Goal: Task Accomplishment & Management: Manage account settings

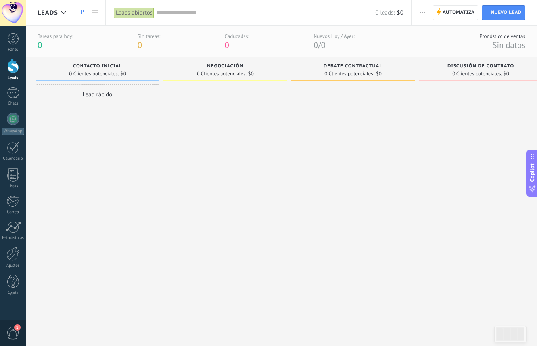
click at [8, 13] on div at bounding box center [13, 13] width 26 height 26
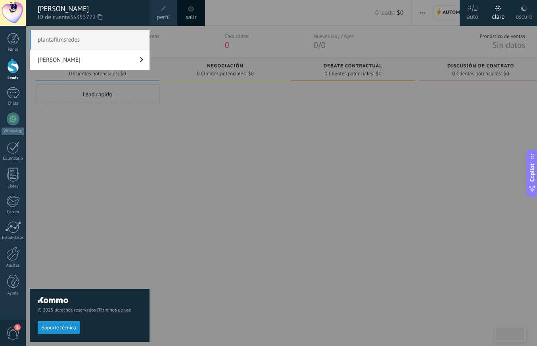
click at [85, 43] on span "plantafilmsredes" at bounding box center [90, 40] width 120 height 20
click at [67, 38] on span "plantafilmsredes" at bounding box center [90, 40] width 120 height 20
click at [201, 157] on div at bounding box center [294, 173] width 537 height 346
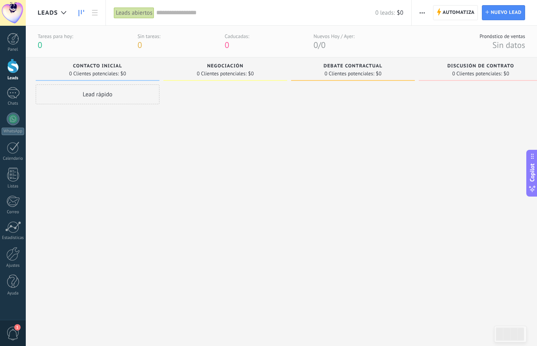
click at [17, 12] on div at bounding box center [13, 13] width 26 height 26
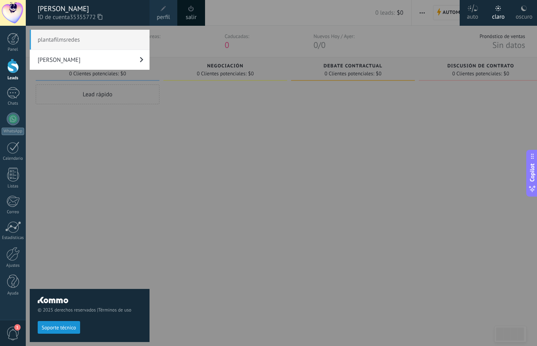
click at [96, 40] on span "plantafilmsredes" at bounding box center [90, 40] width 120 height 20
click at [165, 14] on span "perfil" at bounding box center [163, 17] width 13 height 9
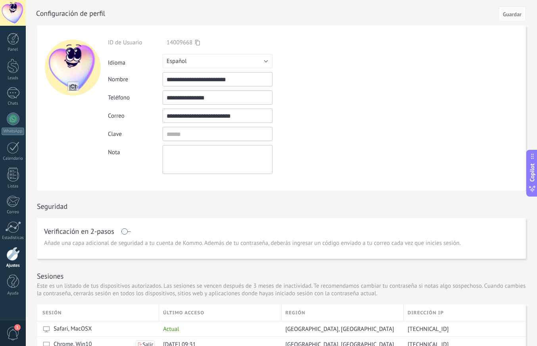
click at [18, 14] on div at bounding box center [13, 13] width 26 height 26
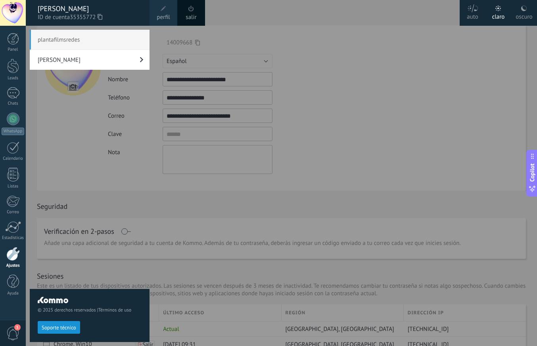
click at [79, 56] on link "[PERSON_NAME]" at bounding box center [90, 60] width 120 height 20
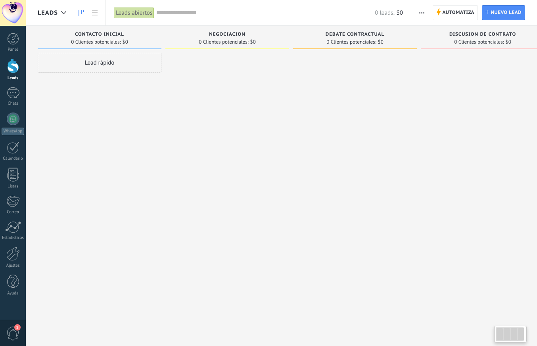
click at [16, 15] on div at bounding box center [13, 13] width 26 height 26
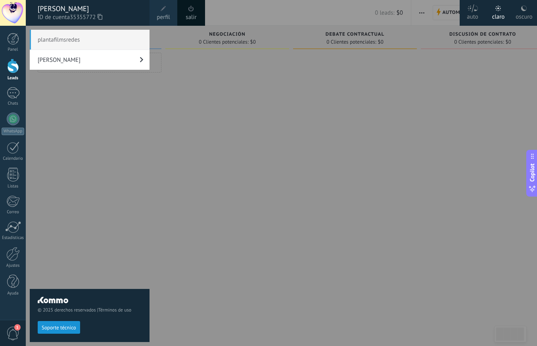
click at [89, 42] on span "plantafilmsredes" at bounding box center [90, 40] width 120 height 20
click at [104, 113] on div "plantafilmsredes [PERSON_NAME]" at bounding box center [90, 190] width 120 height 320
click at [162, 16] on span "perfil" at bounding box center [163, 17] width 13 height 9
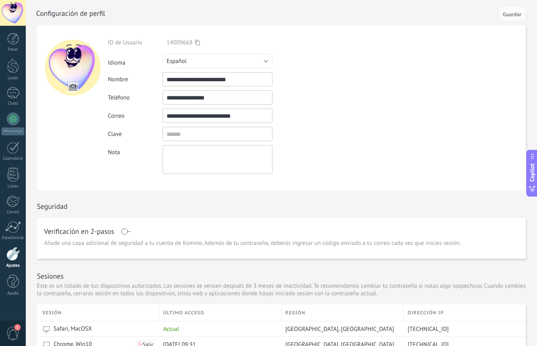
click at [15, 255] on div at bounding box center [12, 254] width 13 height 14
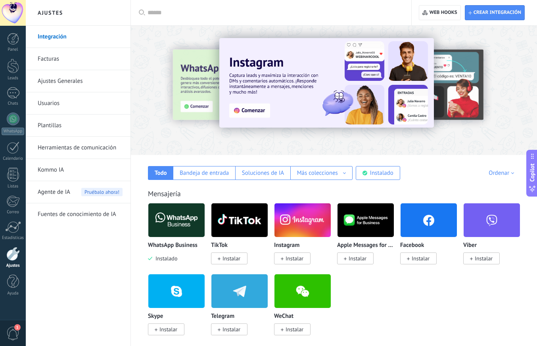
click at [18, 15] on div at bounding box center [13, 13] width 26 height 26
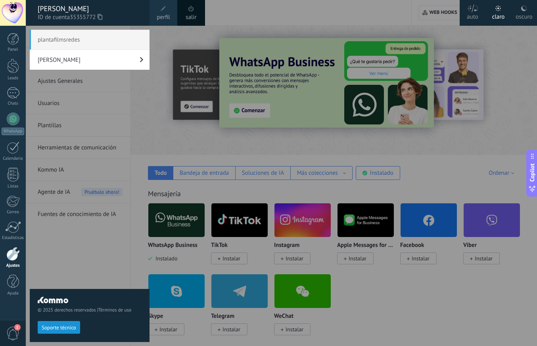
click at [13, 14] on div at bounding box center [13, 13] width 26 height 26
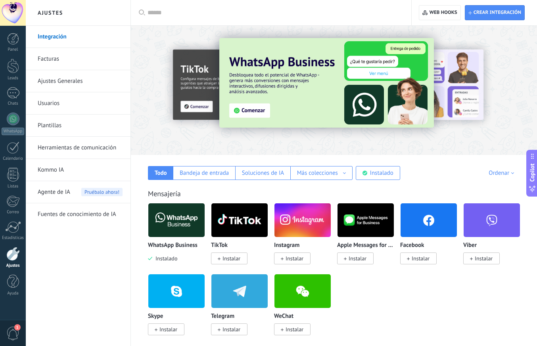
click at [14, 12] on div at bounding box center [13, 13] width 26 height 26
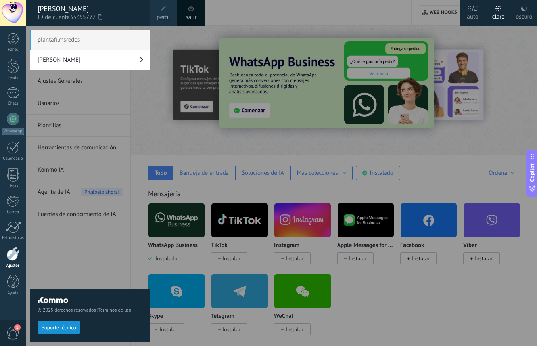
click at [72, 43] on span "plantafilmsredes" at bounding box center [90, 40] width 120 height 20
click at [69, 43] on span "plantafilmsredes" at bounding box center [90, 40] width 120 height 20
click at [63, 57] on link "[PERSON_NAME]" at bounding box center [90, 60] width 120 height 20
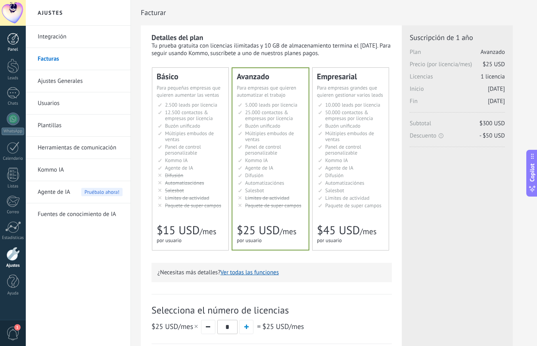
click at [15, 44] on div at bounding box center [13, 39] width 12 height 12
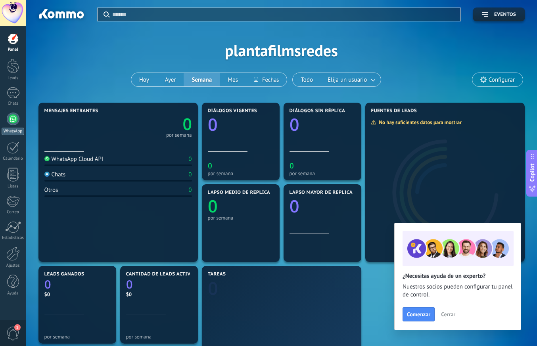
click at [10, 120] on div at bounding box center [13, 119] width 13 height 13
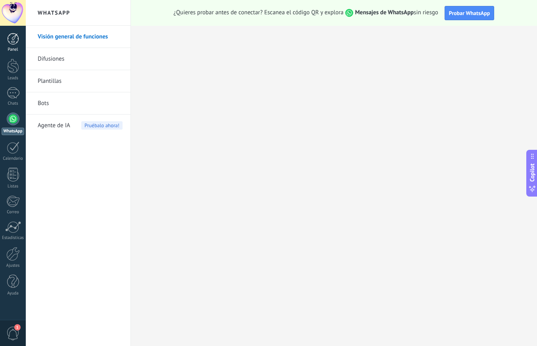
click at [15, 44] on div at bounding box center [13, 39] width 12 height 12
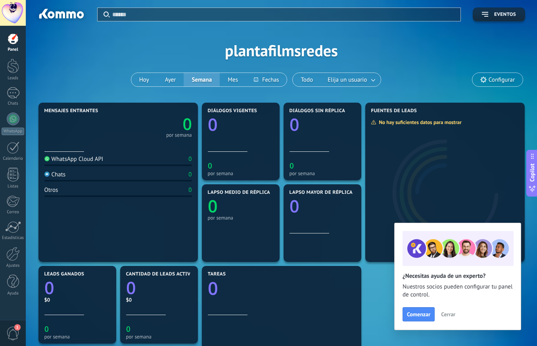
click at [497, 80] on span "Configurar" at bounding box center [501, 79] width 26 height 7
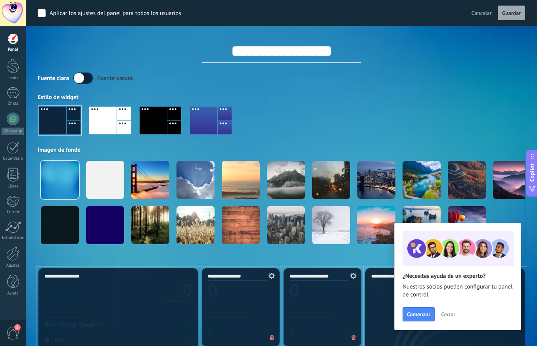
click at [274, 52] on input "**********" at bounding box center [281, 51] width 159 height 24
type input "**********"
click at [516, 14] on span "Guardar" at bounding box center [511, 13] width 19 height 6
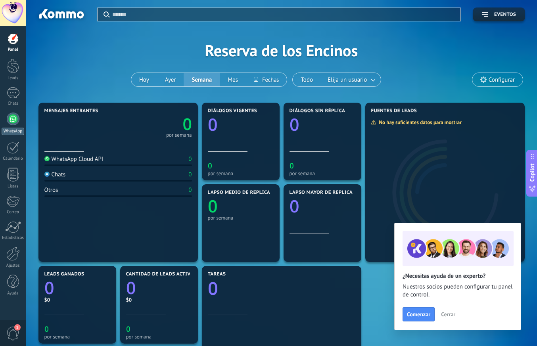
click at [13, 123] on div at bounding box center [13, 119] width 13 height 13
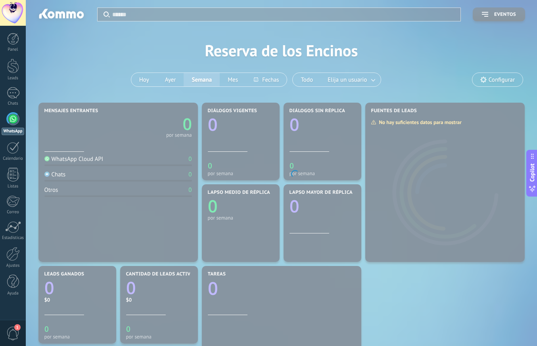
click at [13, 123] on div at bounding box center [13, 119] width 13 height 13
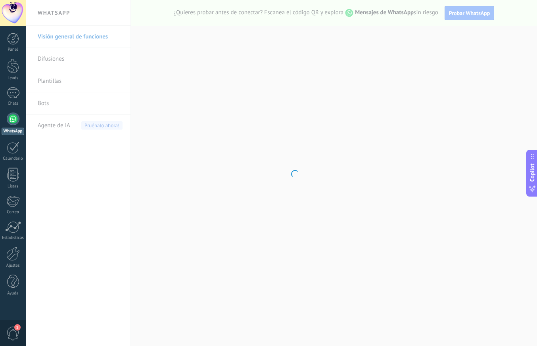
click at [13, 123] on div at bounding box center [13, 119] width 13 height 13
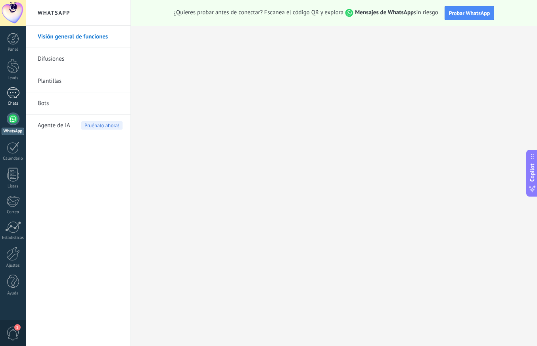
click at [13, 102] on div "Chats" at bounding box center [13, 103] width 23 height 5
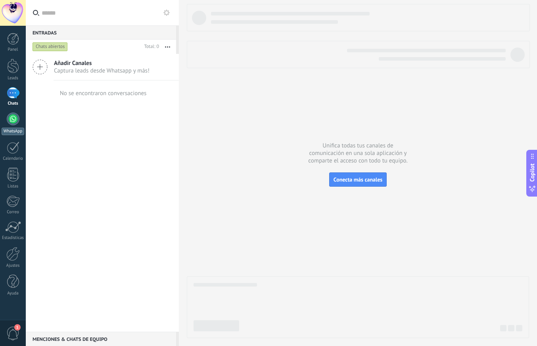
click at [15, 125] on link "WhatsApp" at bounding box center [13, 124] width 26 height 23
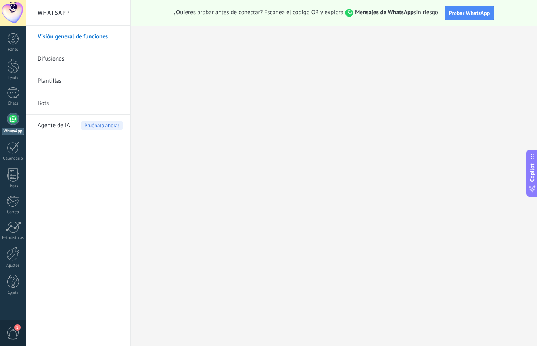
click at [14, 15] on div at bounding box center [13, 13] width 26 height 26
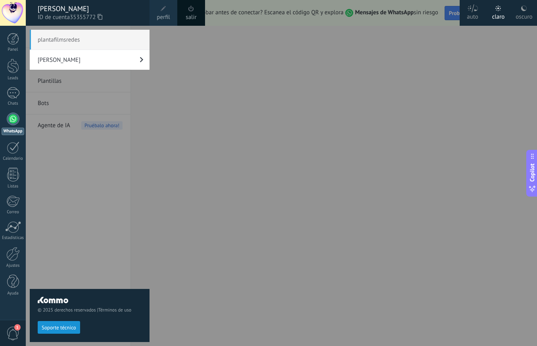
click at [77, 61] on link "[PERSON_NAME]" at bounding box center [90, 60] width 120 height 20
